Goal: Find contact information: Find contact information

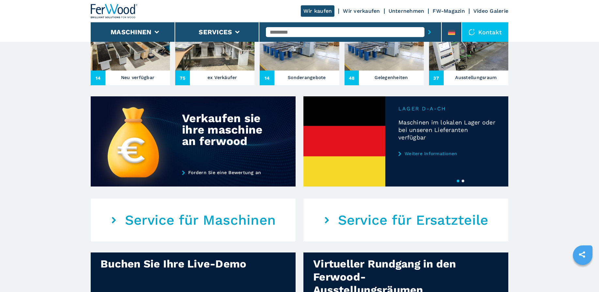
scroll to position [266, 0]
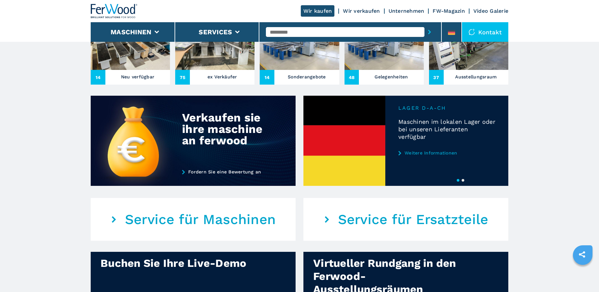
click at [234, 219] on em "Service für Maschinen" at bounding box center [200, 219] width 151 height 16
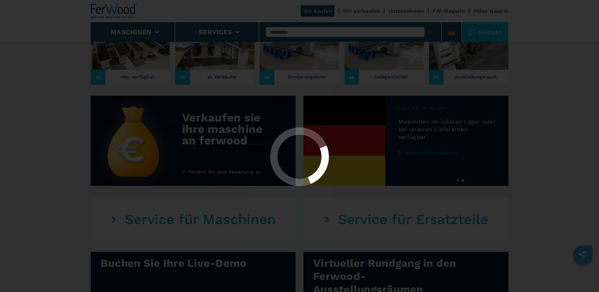
scroll to position [432, 0]
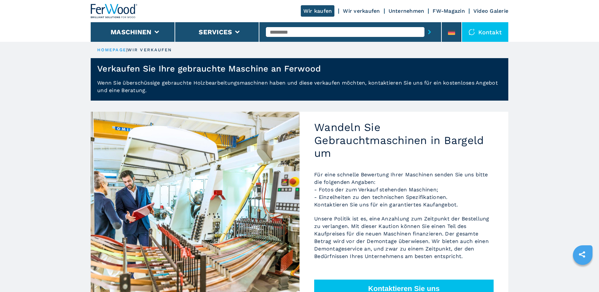
click at [487, 30] on div "Kontakt" at bounding box center [485, 32] width 46 height 20
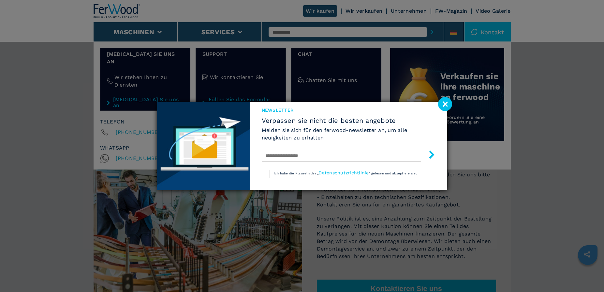
click at [446, 103] on image at bounding box center [445, 104] width 14 height 14
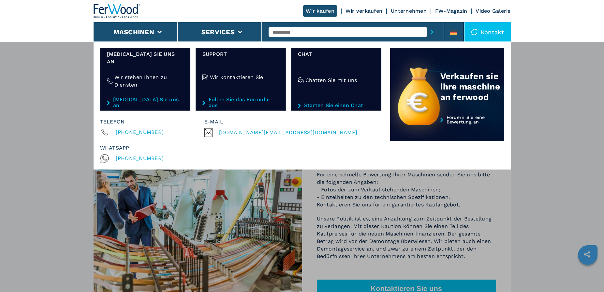
click at [559, 92] on div "Maschinen Kantenanleimmaschinen Formatieren und profilieren Cnc bearbeitungszen…" at bounding box center [302, 187] width 604 height 292
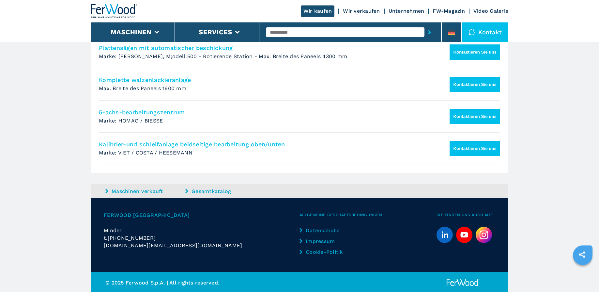
scroll to position [537, 0]
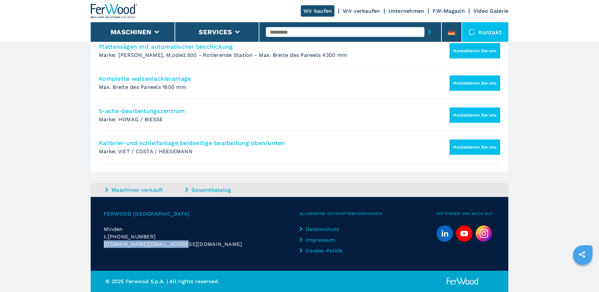
drag, startPoint x: 182, startPoint y: 244, endPoint x: 100, endPoint y: 243, distance: 82.5
click at [100, 243] on div "Ferwood Germany Minden t. +49 1705784079 sales.de@ferwoodgroup.com Allgemeine G…" at bounding box center [299, 234] width 417 height 74
